Goal: Task Accomplishment & Management: Manage account settings

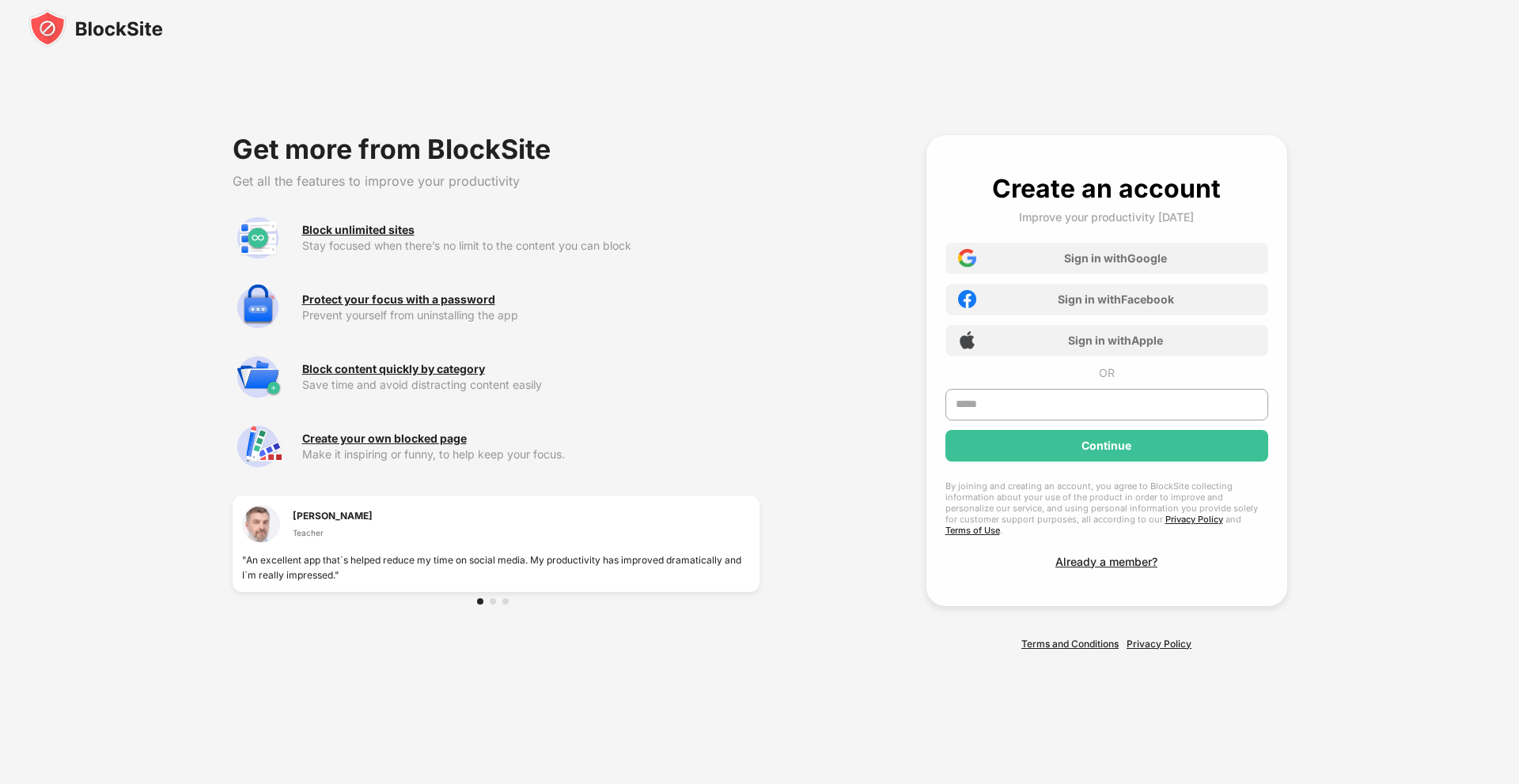
click at [105, 11] on img at bounding box center [95, 28] width 134 height 38
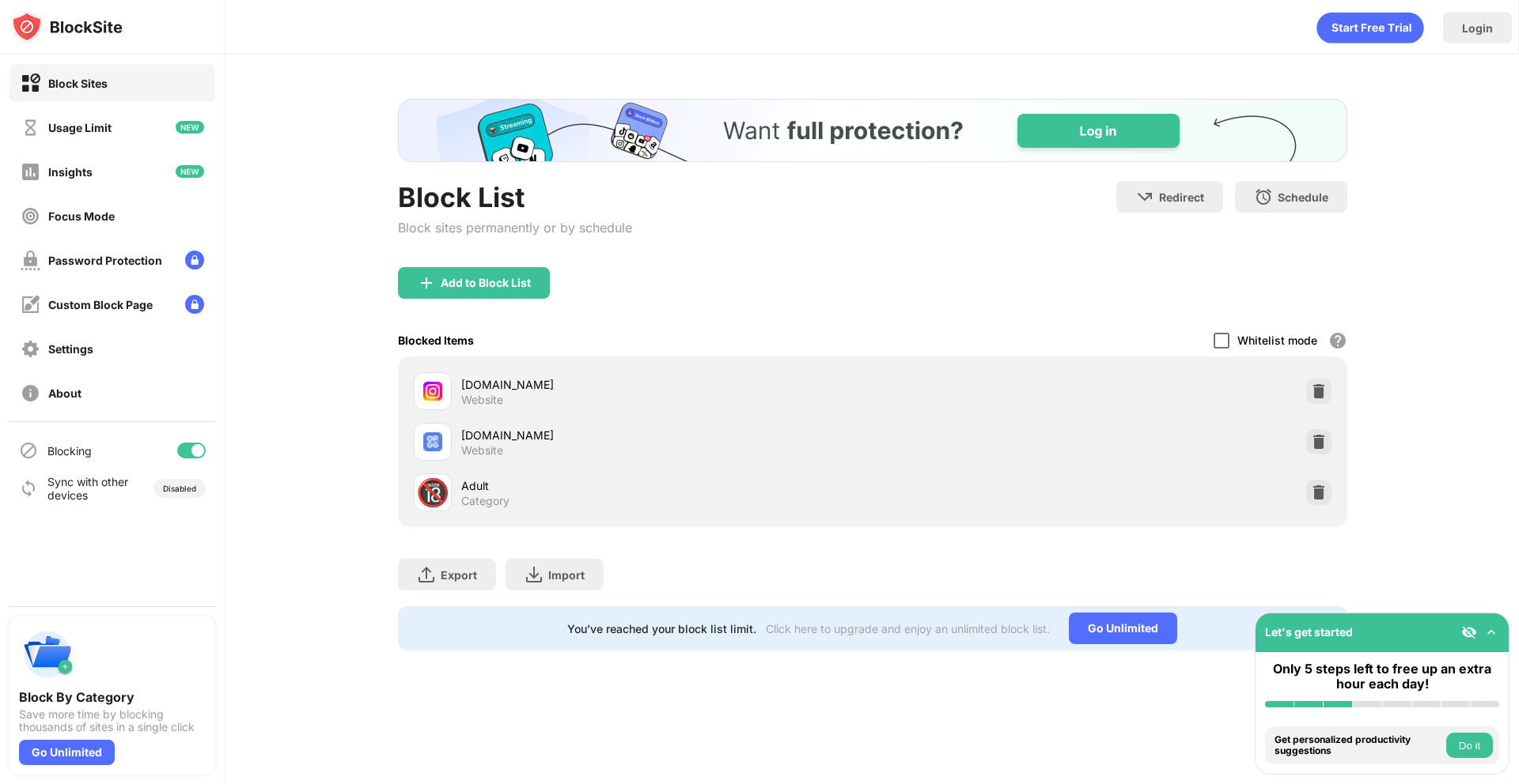
click at [1224, 343] on div at bounding box center [1221, 341] width 16 height 16
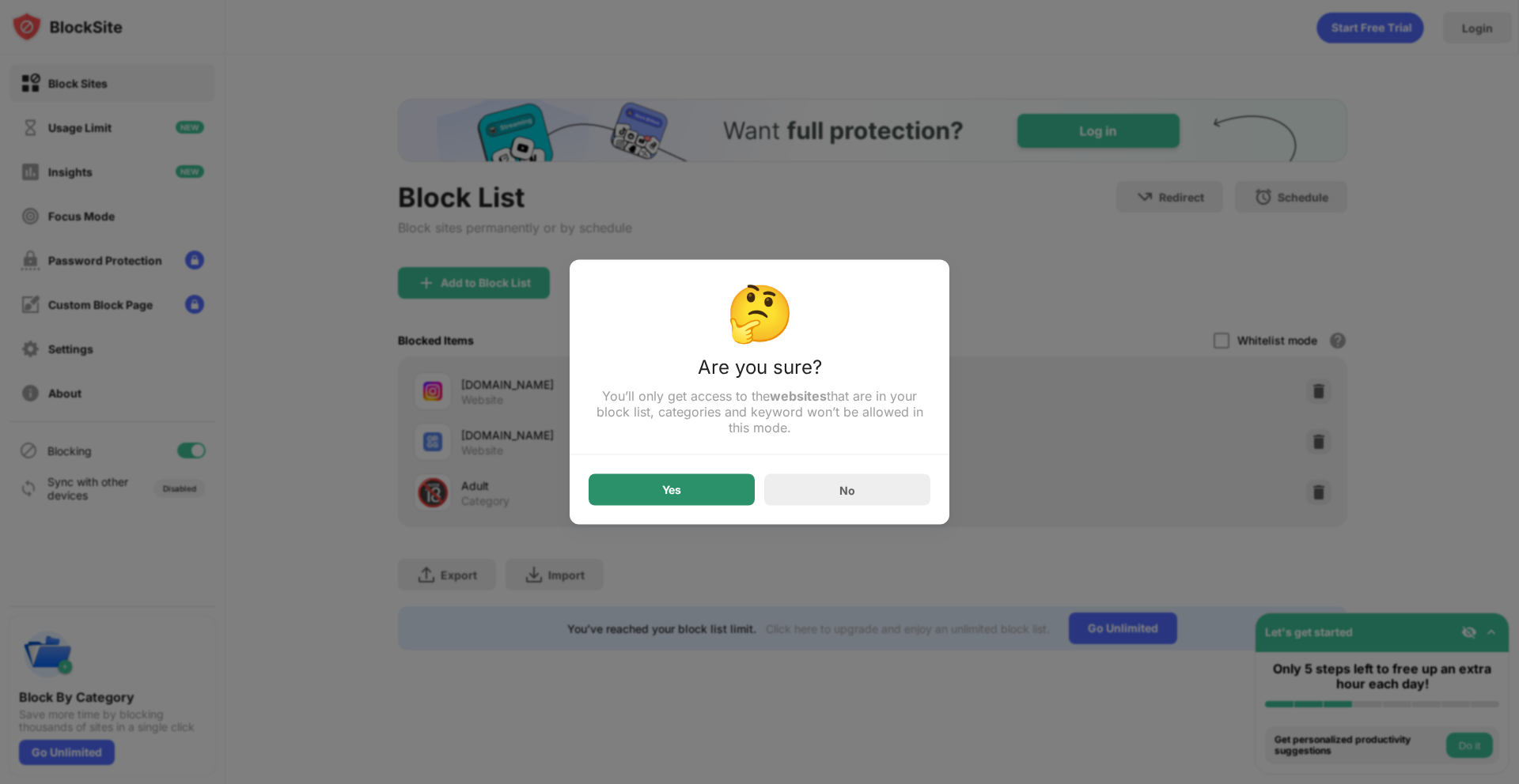
click at [660, 493] on div "Yes" at bounding box center [671, 491] width 166 height 32
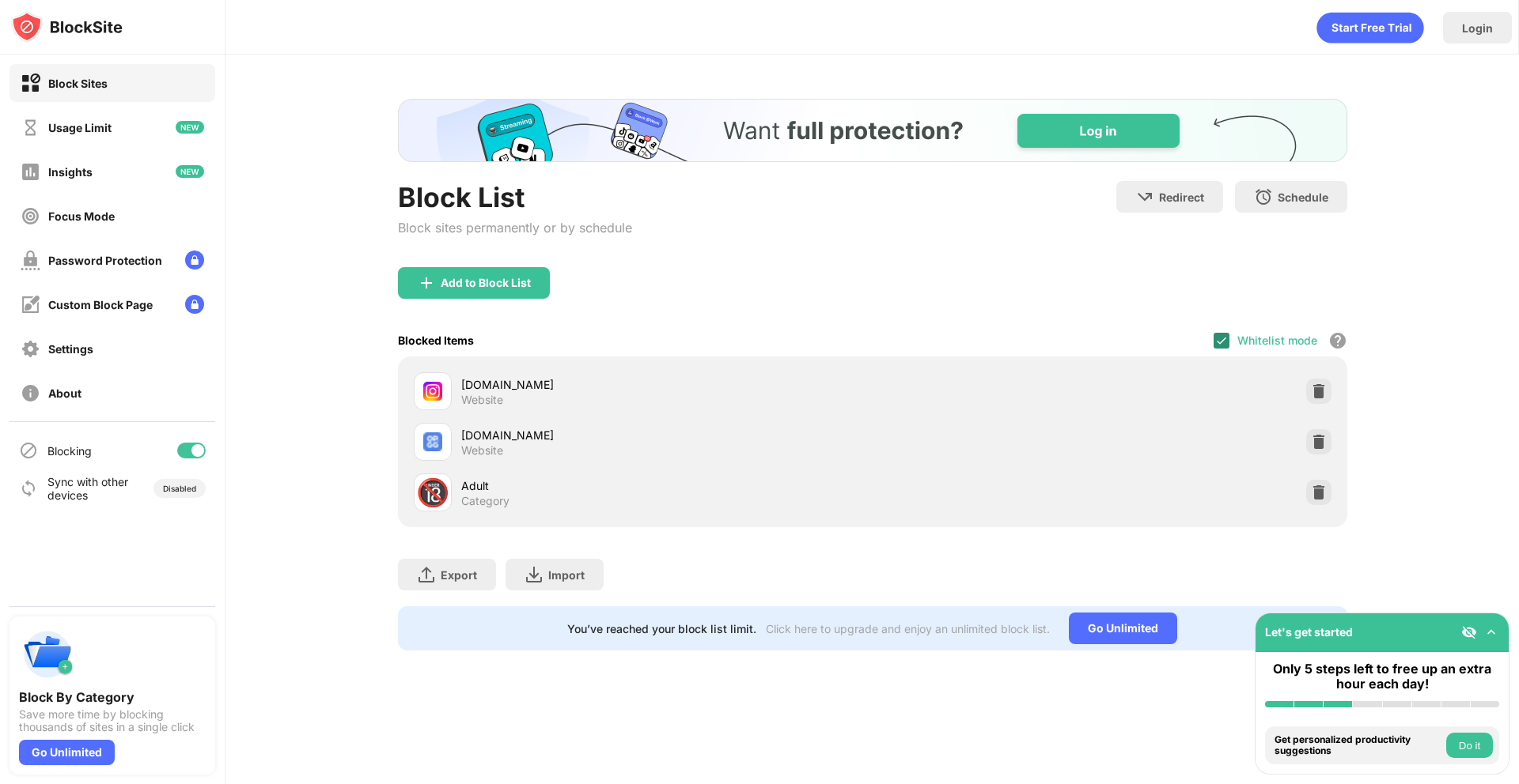
click at [1223, 343] on img at bounding box center [1220, 341] width 13 height 13
click at [1221, 341] on div at bounding box center [1221, 341] width 16 height 16
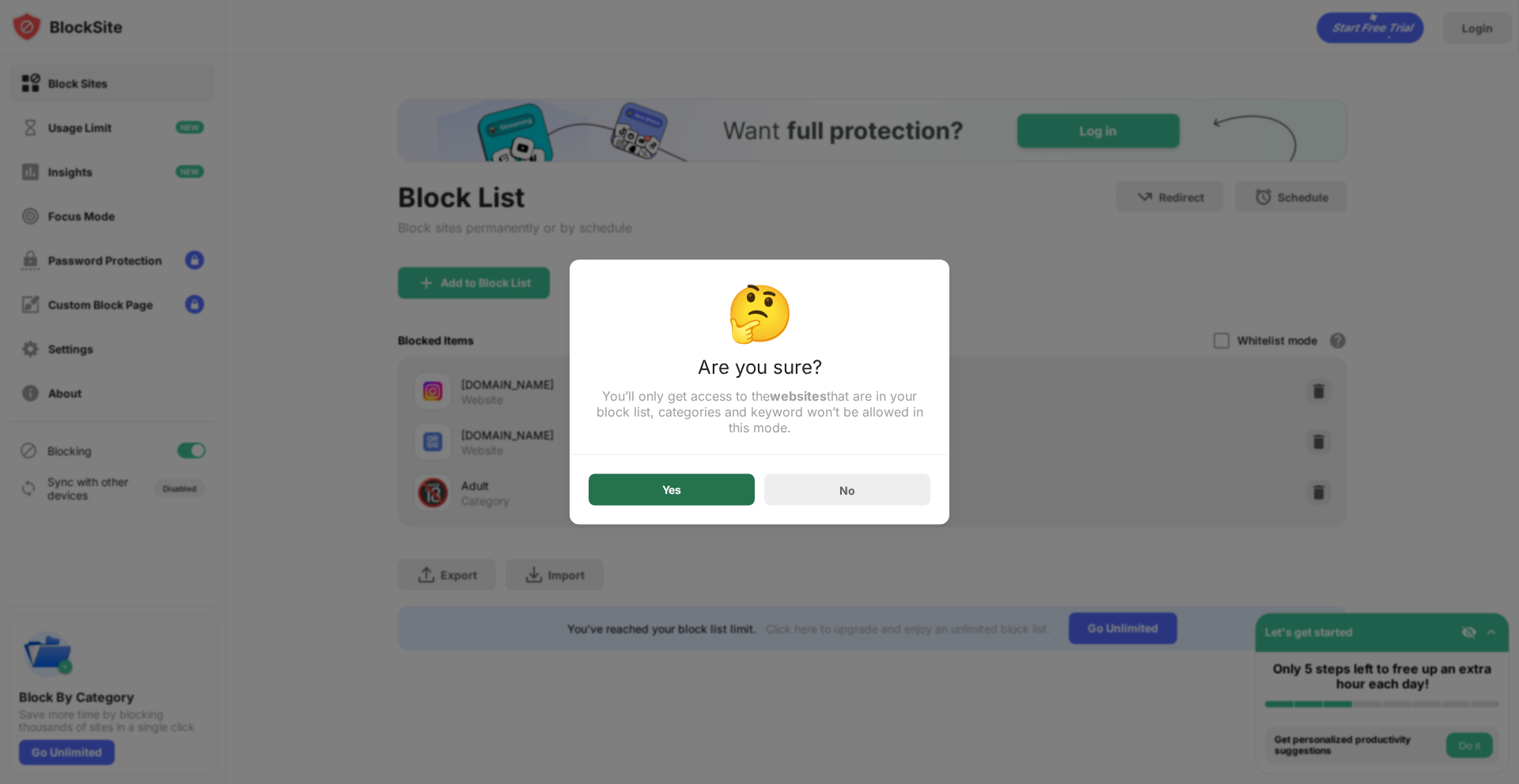
click at [676, 477] on div "Yes" at bounding box center [671, 491] width 166 height 32
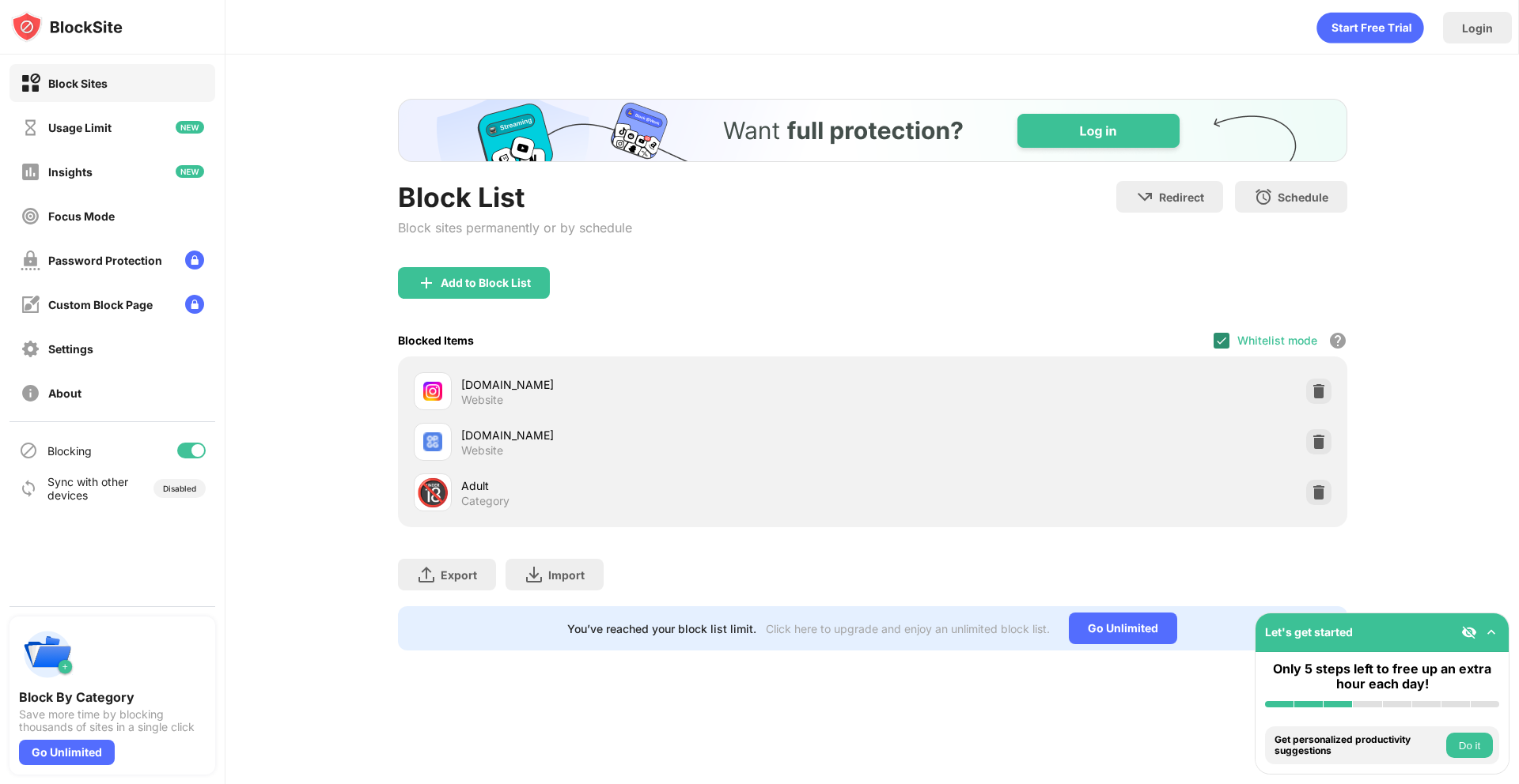
click at [1220, 345] on img at bounding box center [1220, 341] width 13 height 13
click at [1220, 346] on div at bounding box center [1221, 341] width 16 height 16
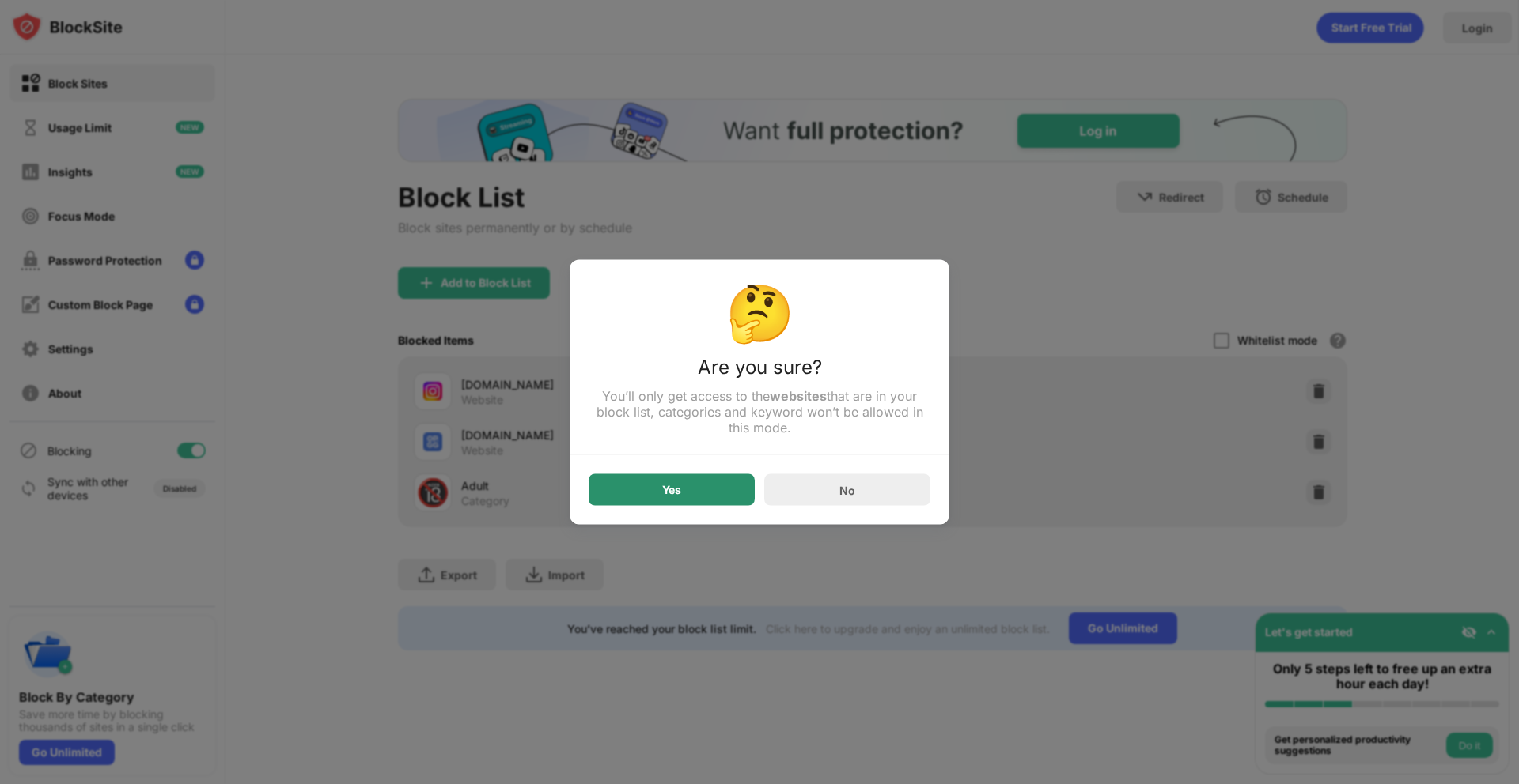
click at [665, 492] on div "Yes" at bounding box center [671, 490] width 19 height 13
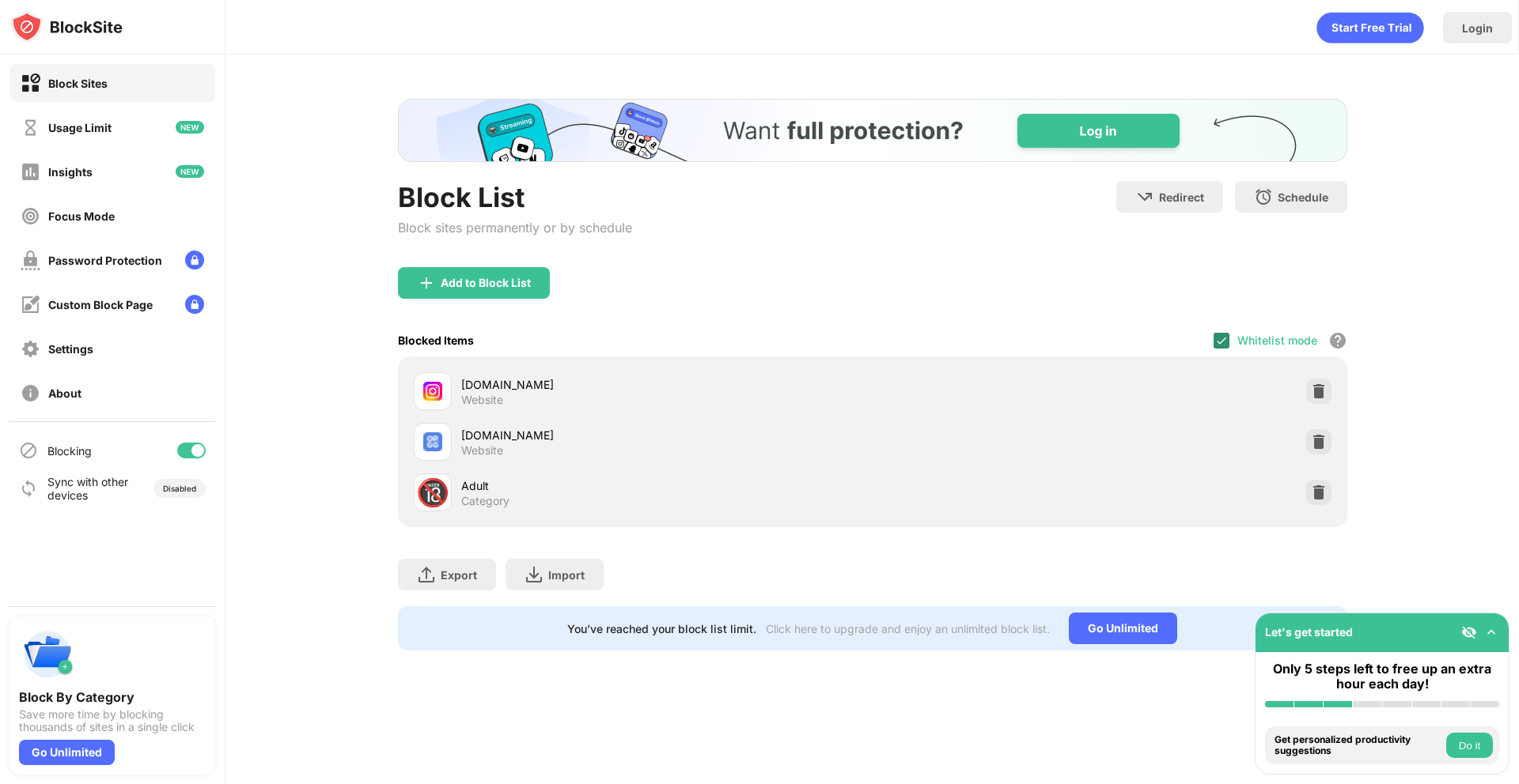
click at [1229, 350] on div "Whitelist mode Block all websites except for those in your whitelist. Whitelist…" at bounding box center [1280, 341] width 133 height 32
click at [1223, 341] on img at bounding box center [1220, 341] width 13 height 13
click at [1227, 346] on div at bounding box center [1221, 341] width 16 height 16
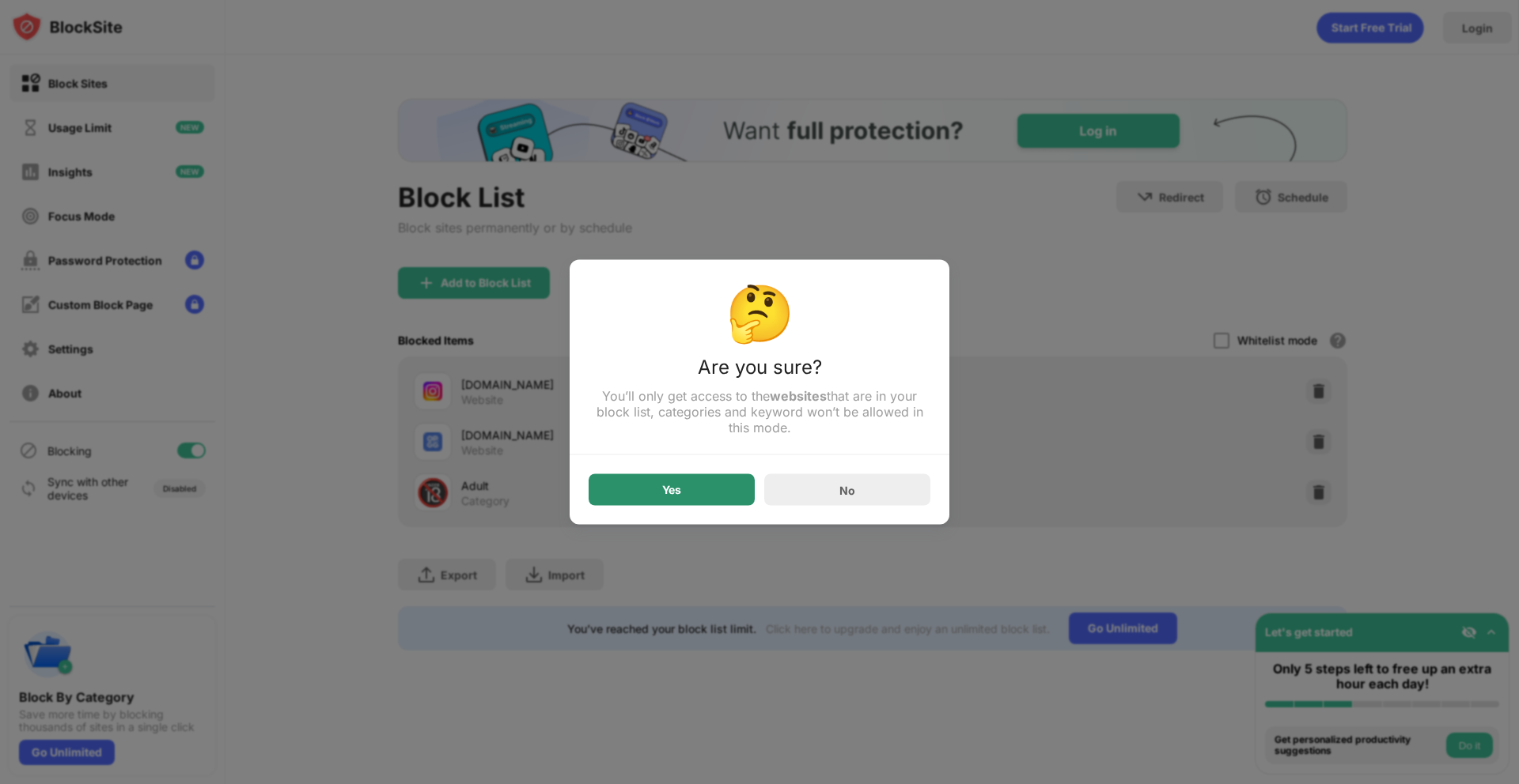
click at [659, 501] on div "Yes" at bounding box center [671, 491] width 166 height 32
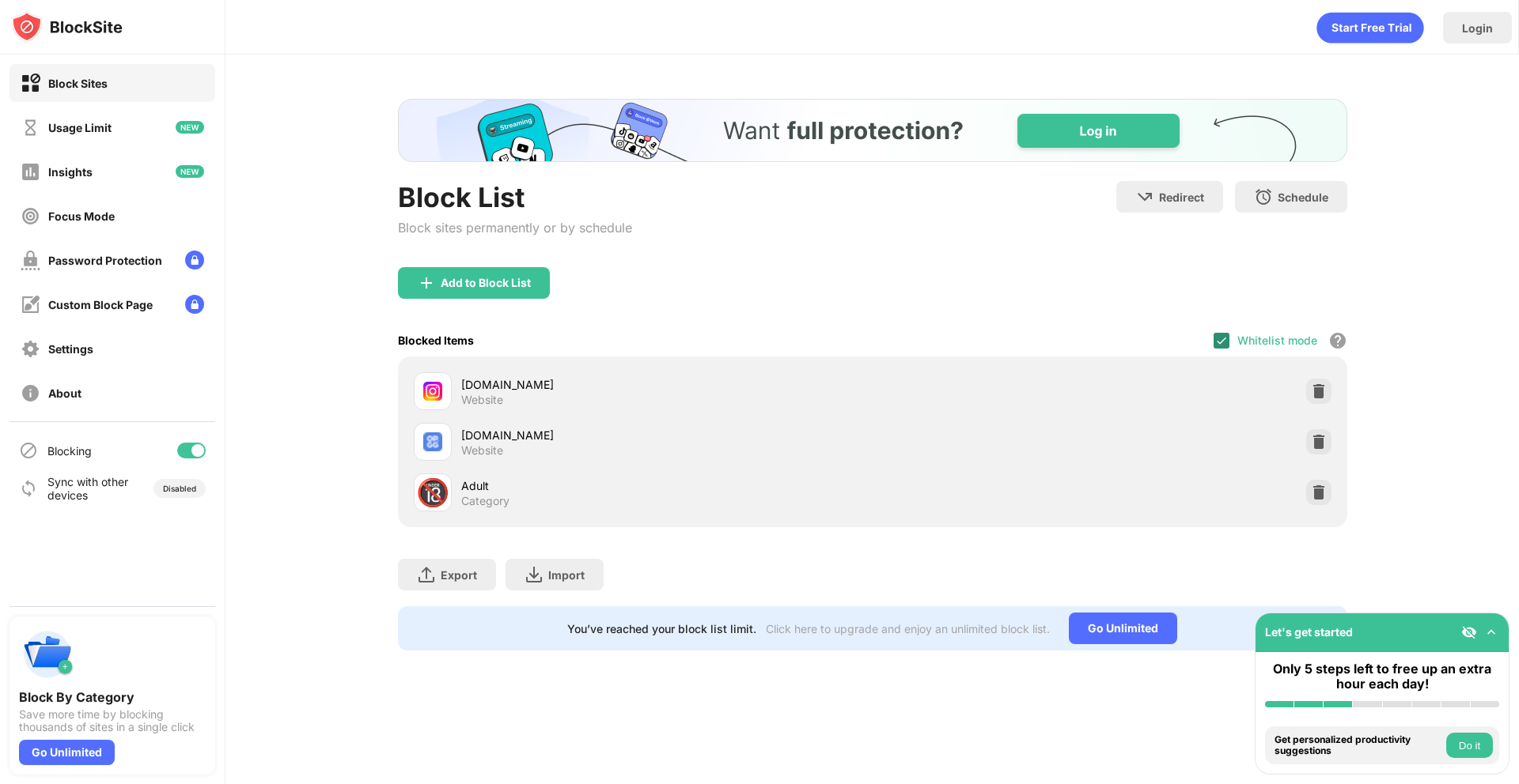
click at [1224, 339] on img at bounding box center [1220, 341] width 13 height 13
click at [1225, 344] on div at bounding box center [1221, 341] width 16 height 16
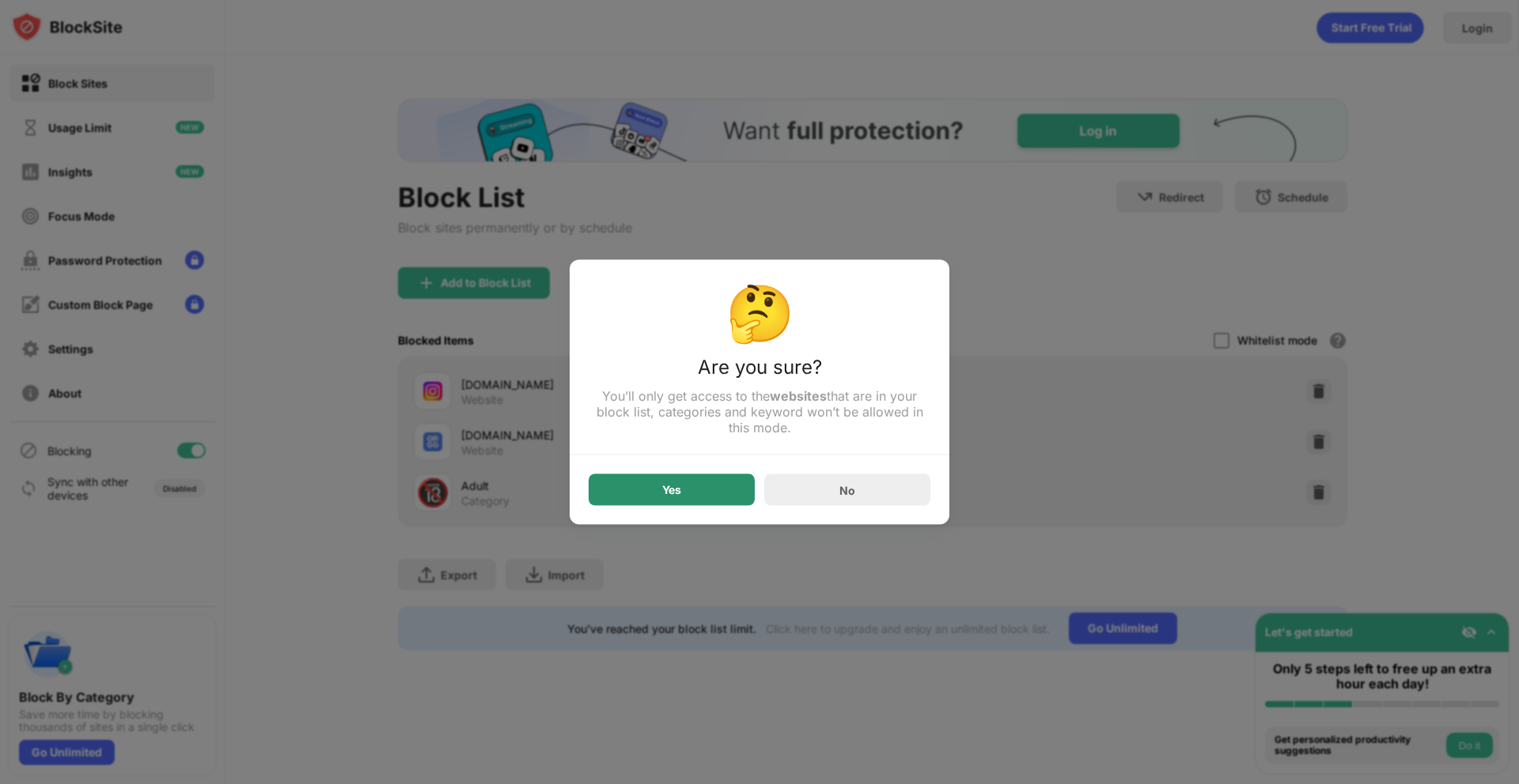
click at [725, 486] on div "Yes" at bounding box center [671, 491] width 166 height 32
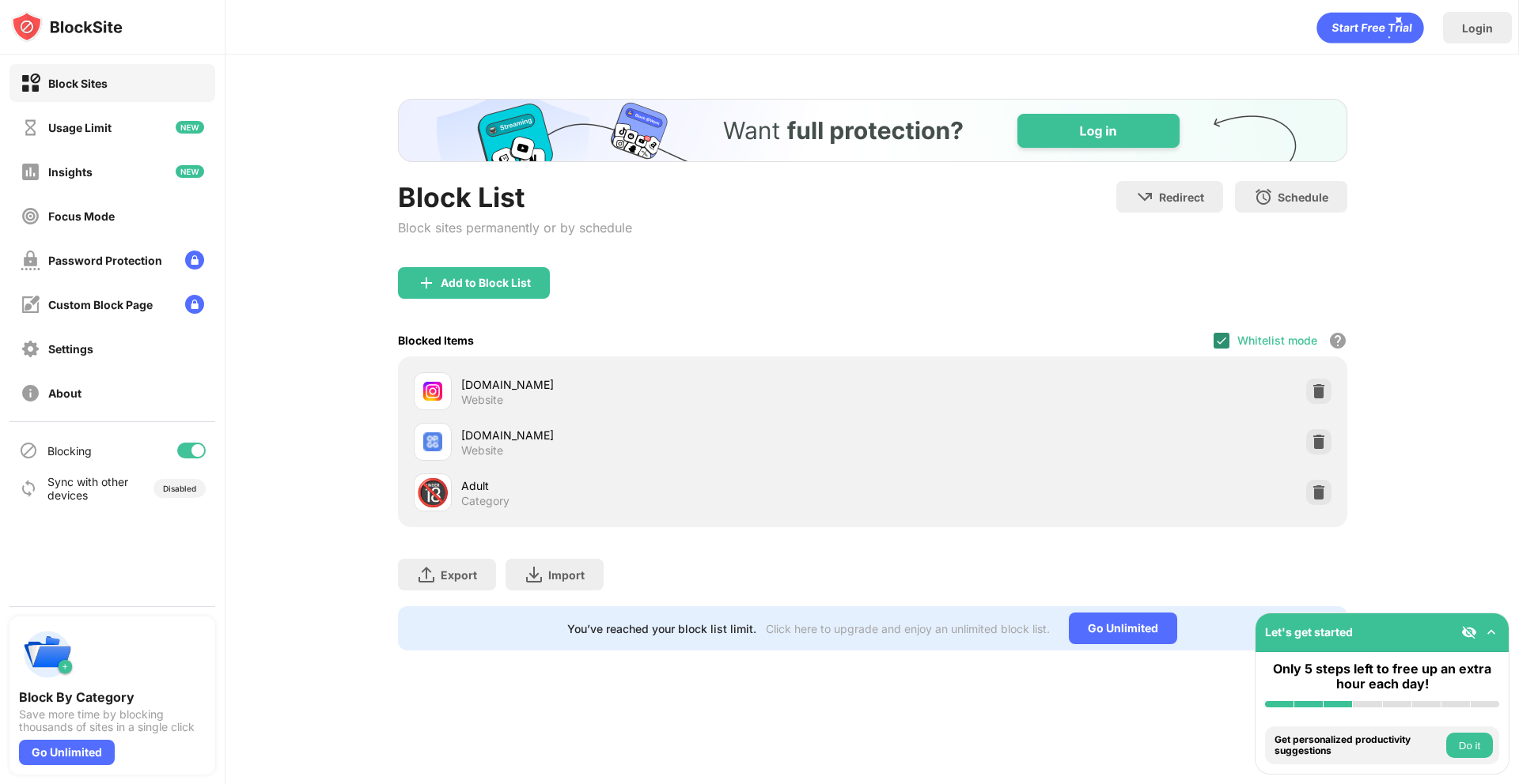
click at [1225, 348] on div at bounding box center [1221, 341] width 16 height 16
click at [1227, 344] on div at bounding box center [1221, 341] width 16 height 16
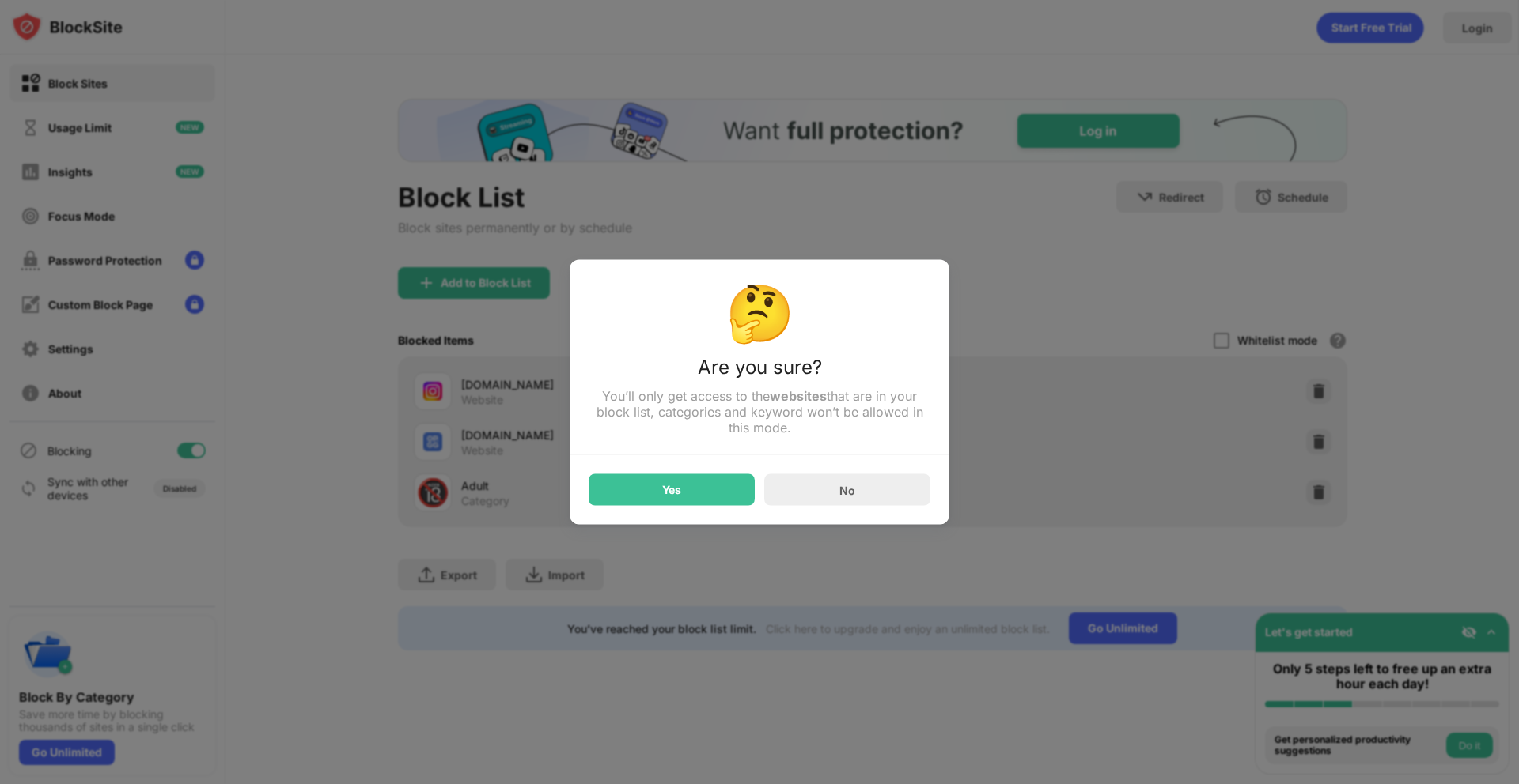
click at [724, 493] on div "Yes" at bounding box center [671, 491] width 166 height 32
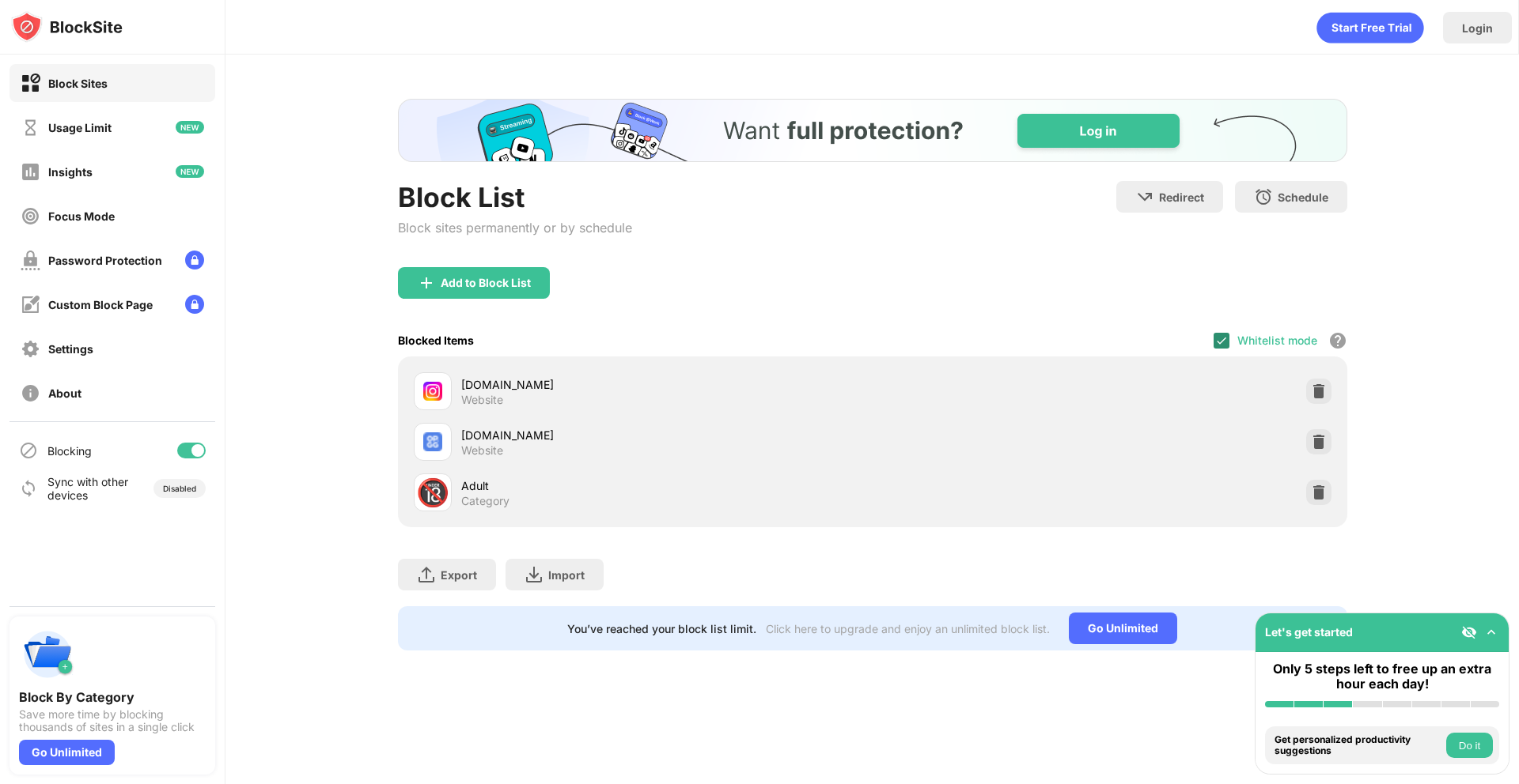
click at [1223, 335] on img at bounding box center [1220, 341] width 13 height 13
click at [1231, 341] on div "Whitelist mode Block all websites except for those in your whitelist. Whitelist…" at bounding box center [1280, 341] width 133 height 32
click at [1215, 343] on div at bounding box center [1221, 341] width 16 height 16
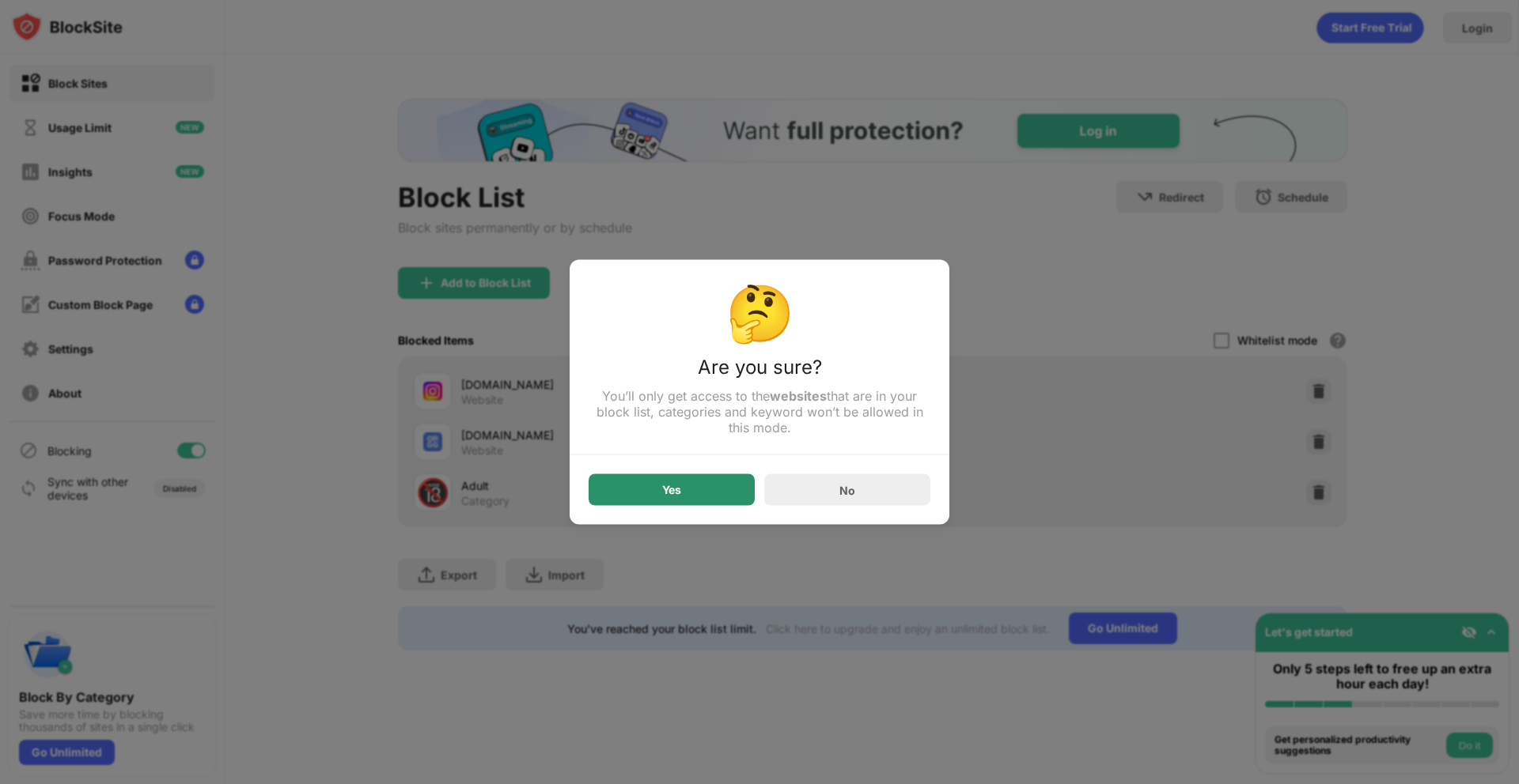
click at [681, 486] on div "Yes" at bounding box center [671, 490] width 19 height 13
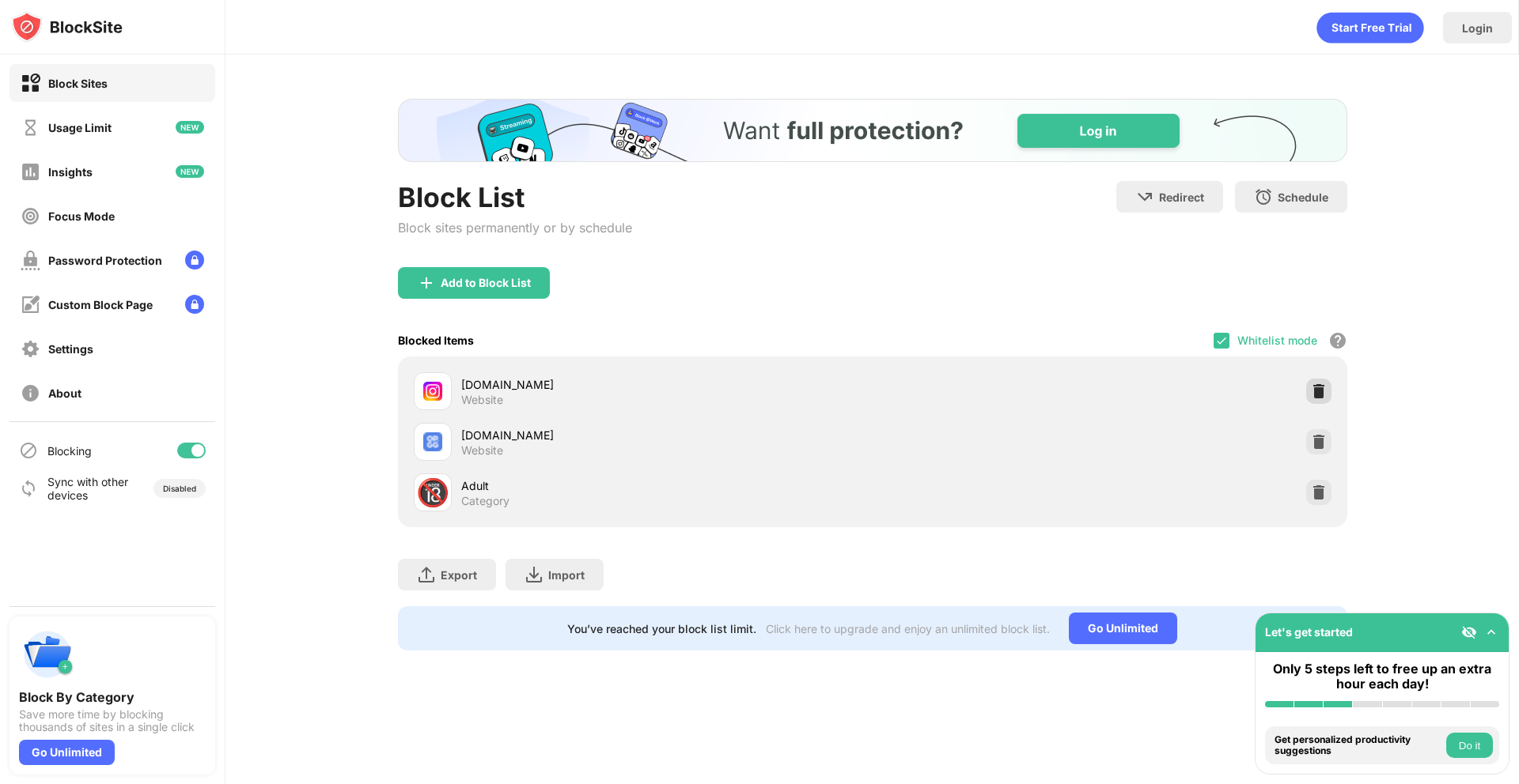
click at [1317, 387] on img at bounding box center [1318, 391] width 16 height 16
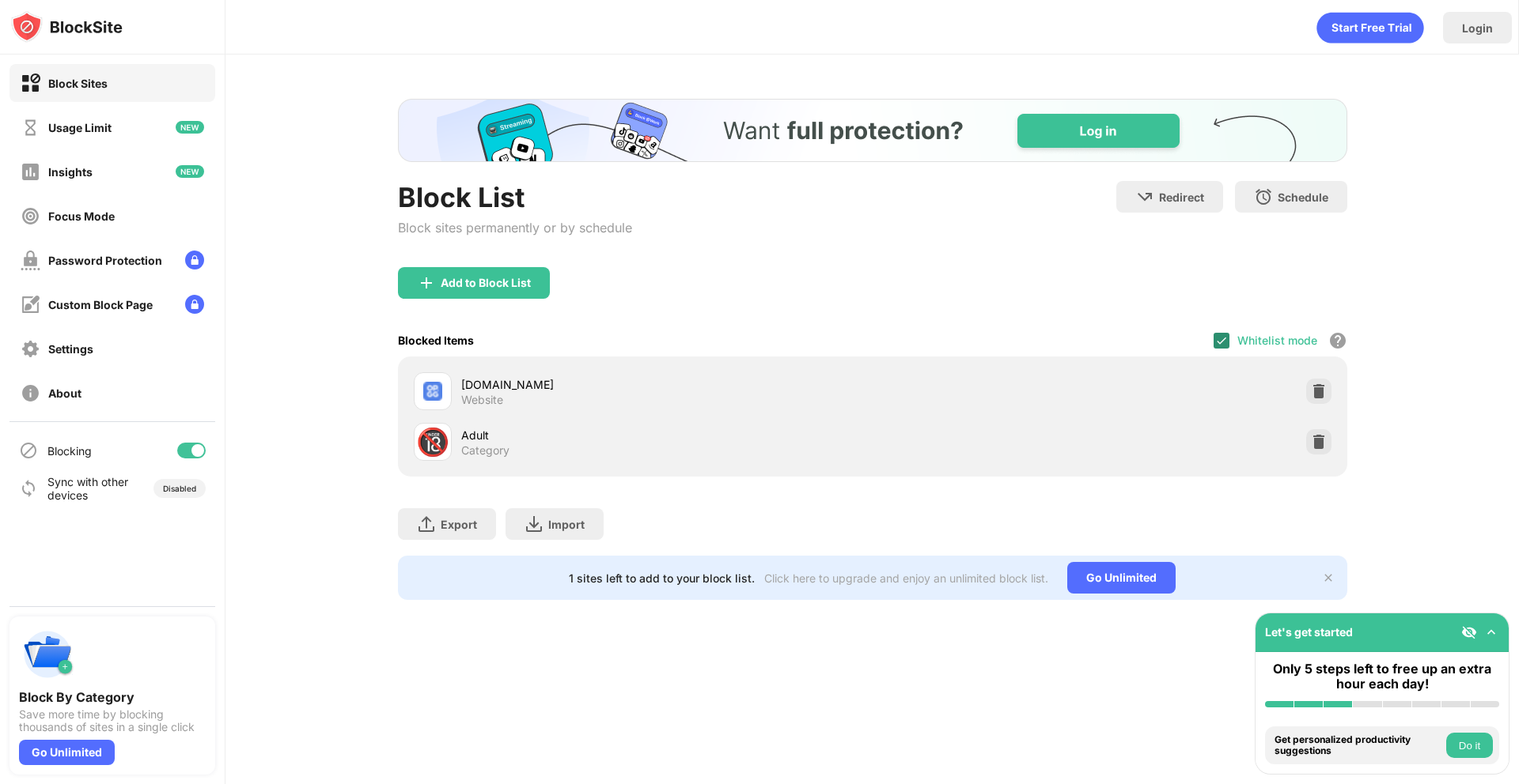
click at [1218, 333] on div at bounding box center [1221, 341] width 16 height 16
